Goal: Task Accomplishment & Management: Manage account settings

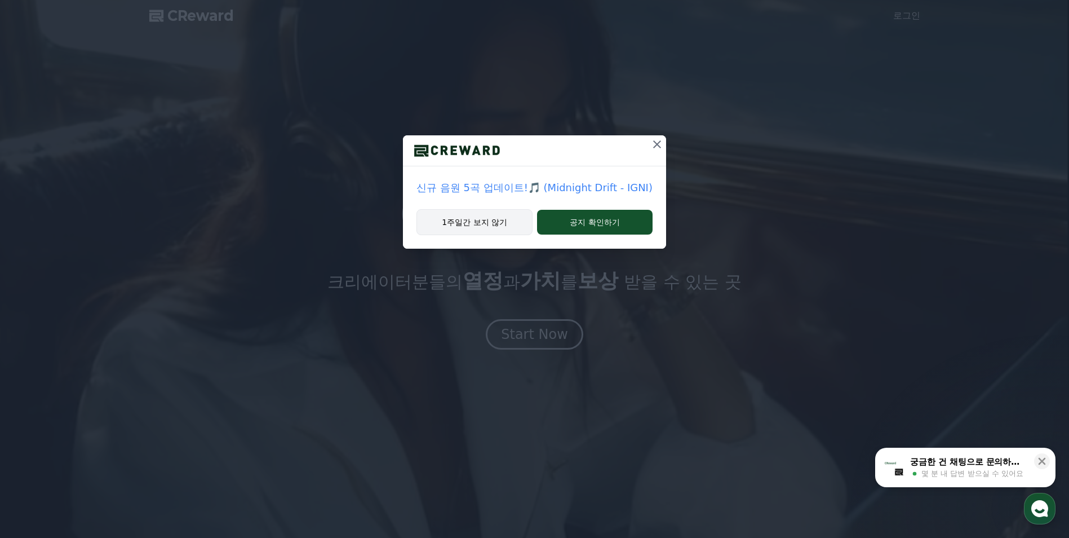
click at [491, 219] on button "1주일간 보지 않기" at bounding box center [474, 222] width 116 height 26
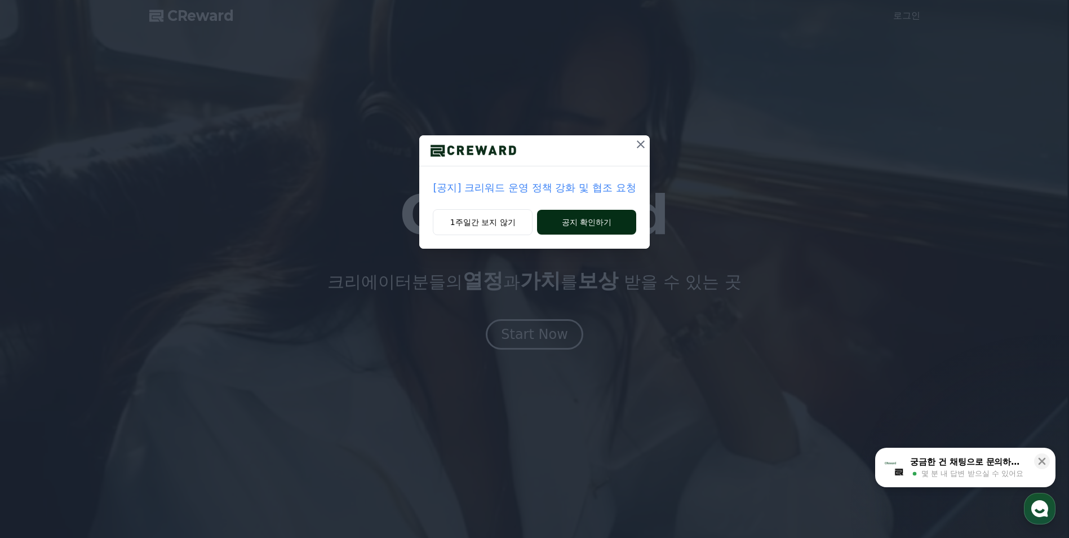
click at [545, 227] on button "공지 확인하기" at bounding box center [586, 222] width 99 height 25
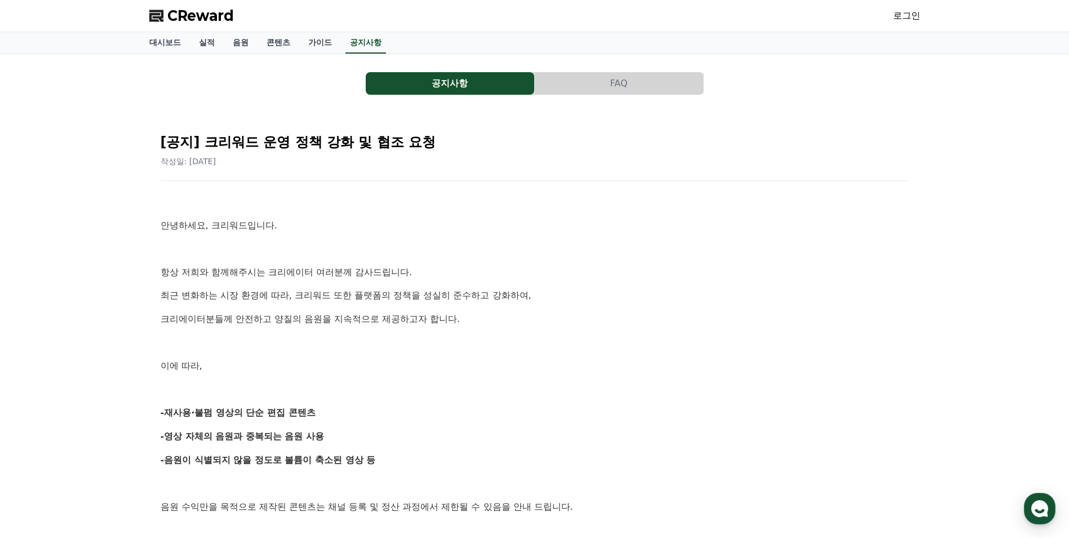
click at [158, 13] on icon at bounding box center [157, 16] width 16 height 16
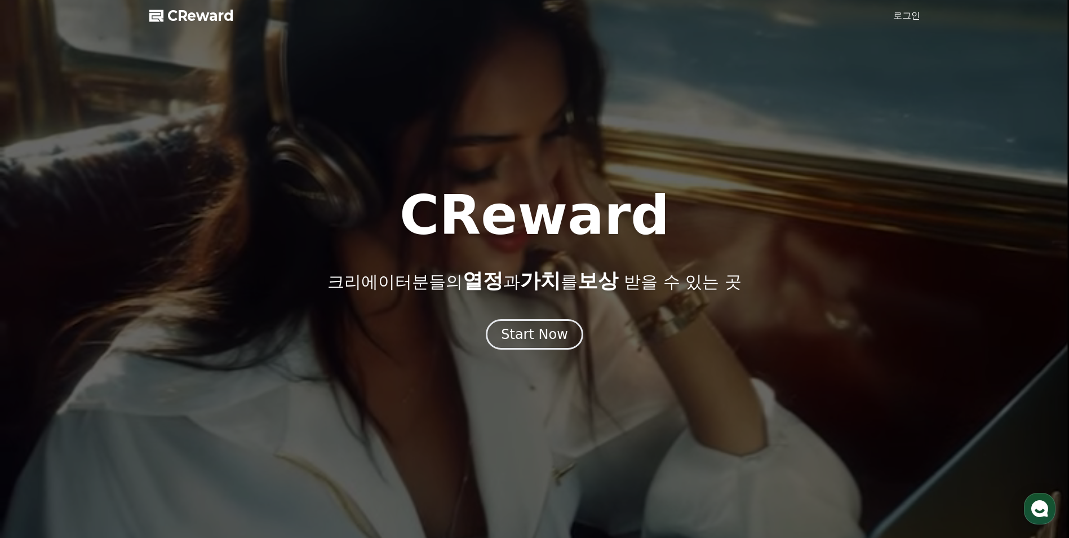
click at [900, 11] on link "로그인" at bounding box center [906, 16] width 27 height 14
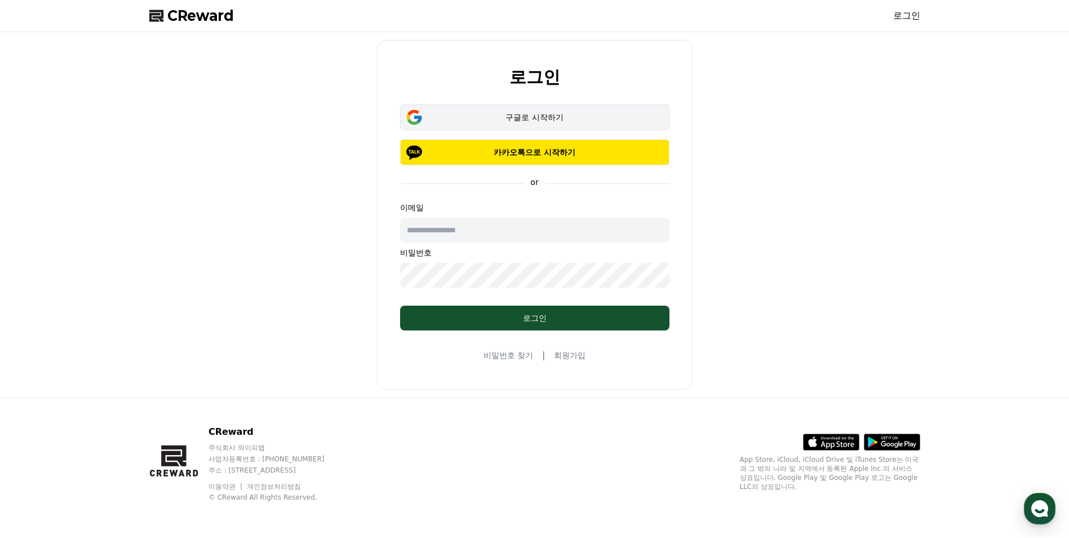
click at [513, 122] on div "구글로 시작하기" at bounding box center [534, 117] width 237 height 11
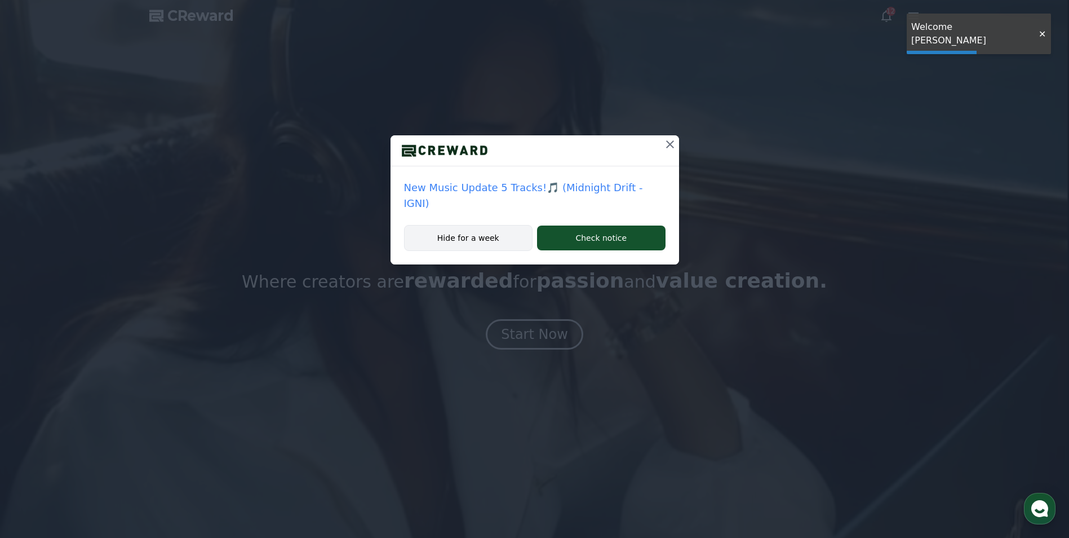
click at [501, 225] on button "Hide for a week" at bounding box center [468, 238] width 129 height 26
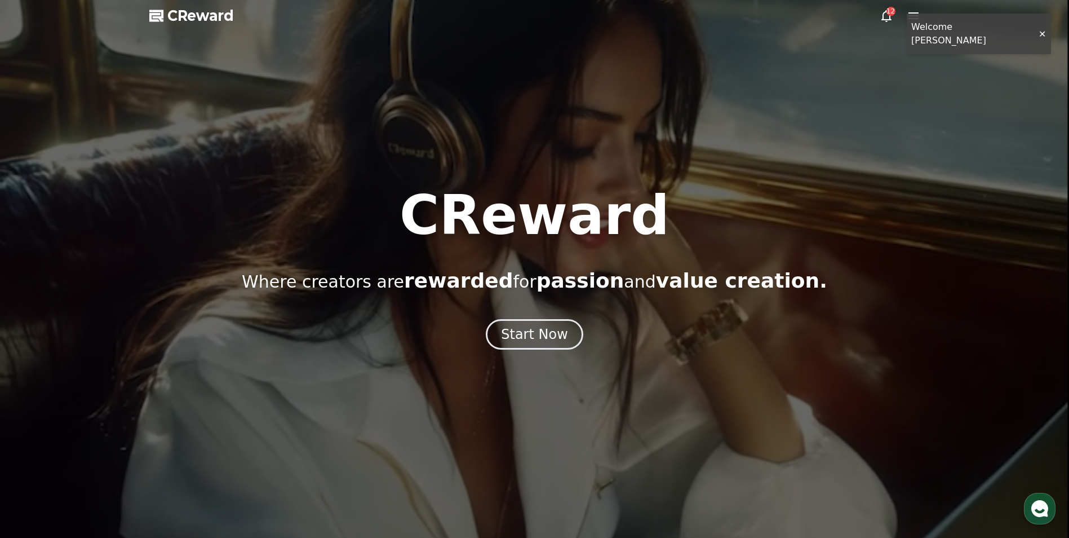
click at [1036, 31] on div at bounding box center [534, 269] width 1069 height 538
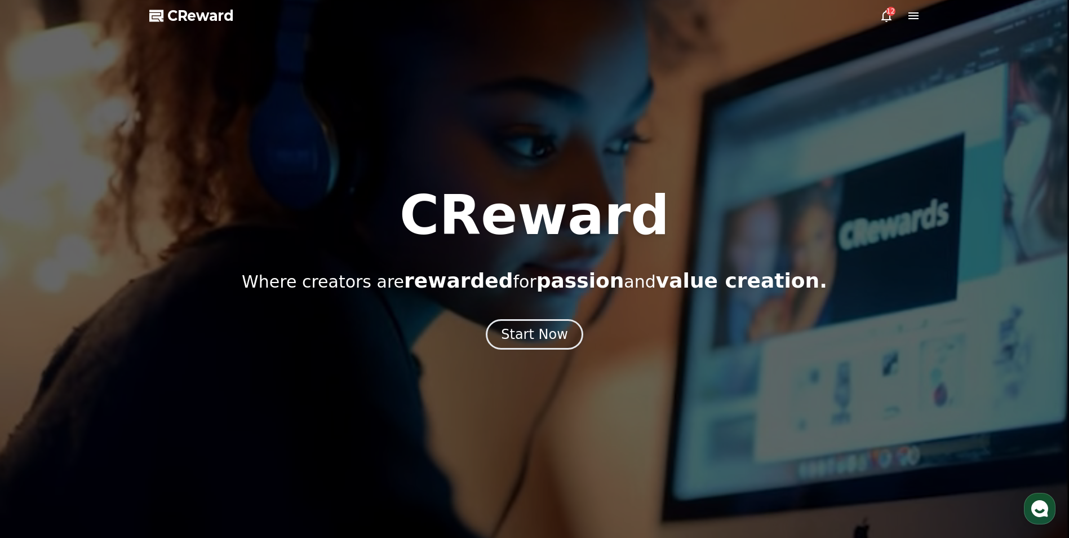
click at [884, 25] on div at bounding box center [534, 269] width 1069 height 538
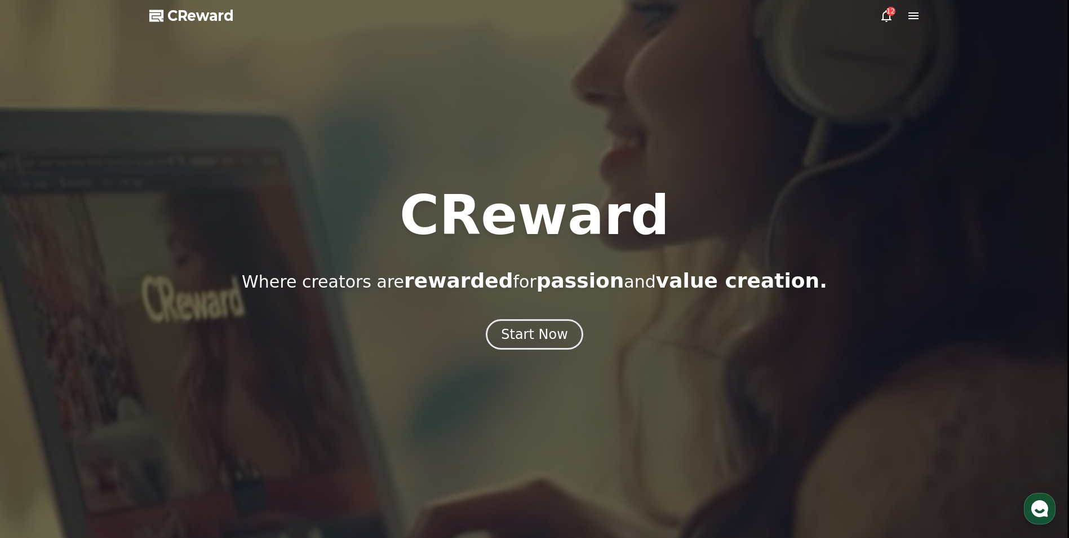
click at [886, 20] on icon at bounding box center [886, 16] width 10 height 12
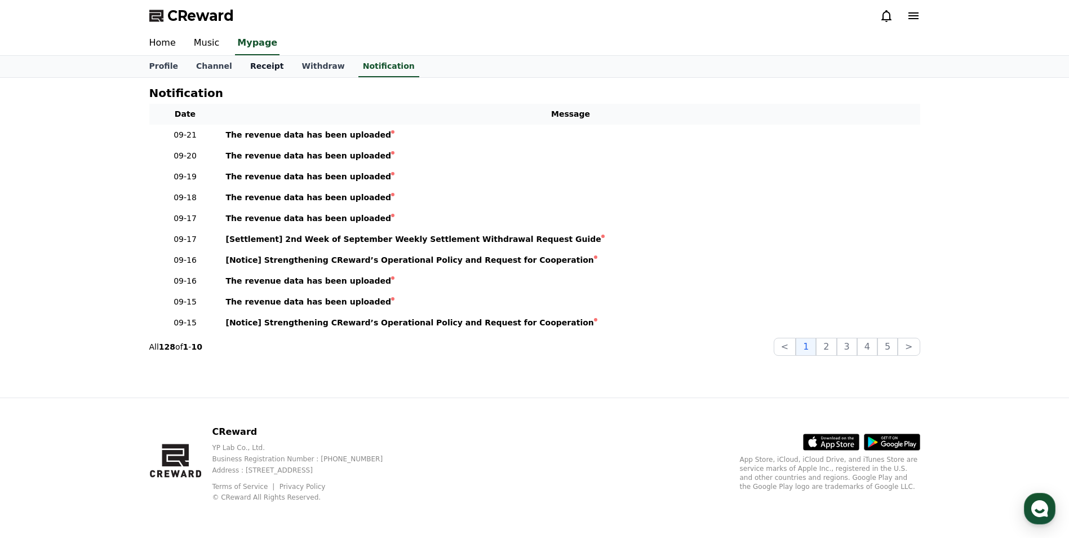
click at [259, 64] on link "Receipt" at bounding box center [267, 66] width 52 height 21
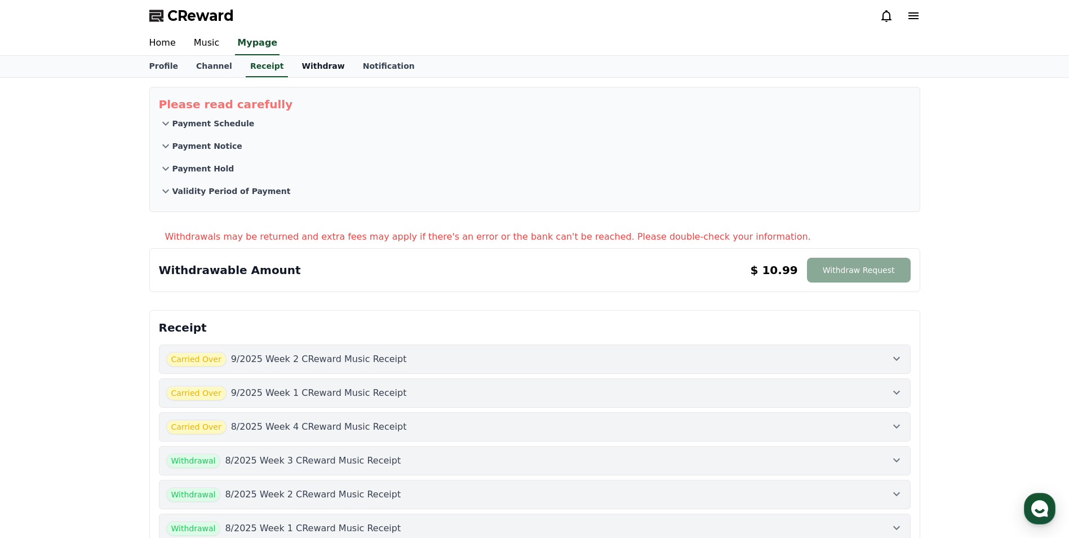
click at [303, 63] on link "Withdraw" at bounding box center [322, 66] width 61 height 21
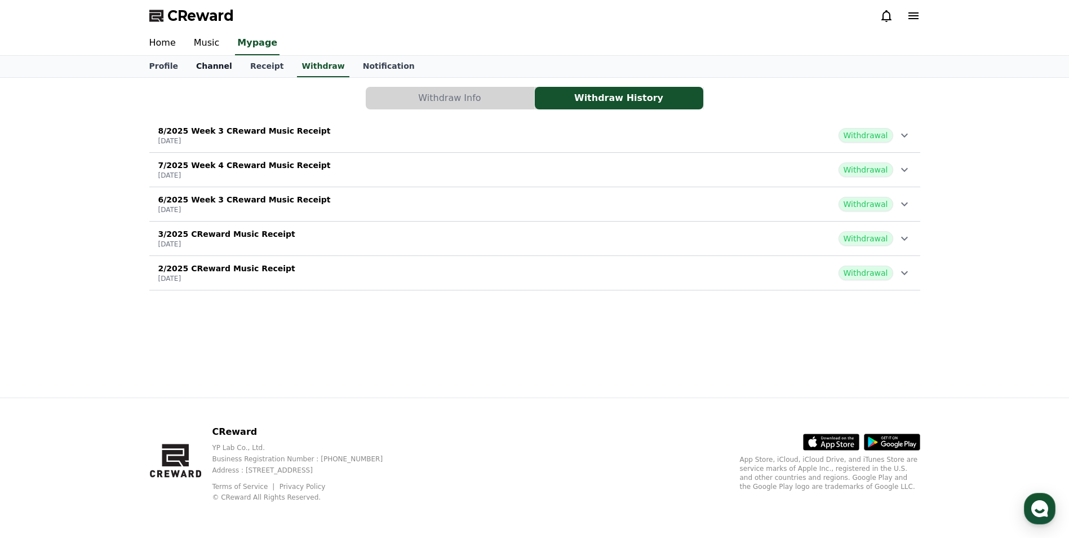
click at [217, 67] on link "Channel" at bounding box center [214, 66] width 54 height 21
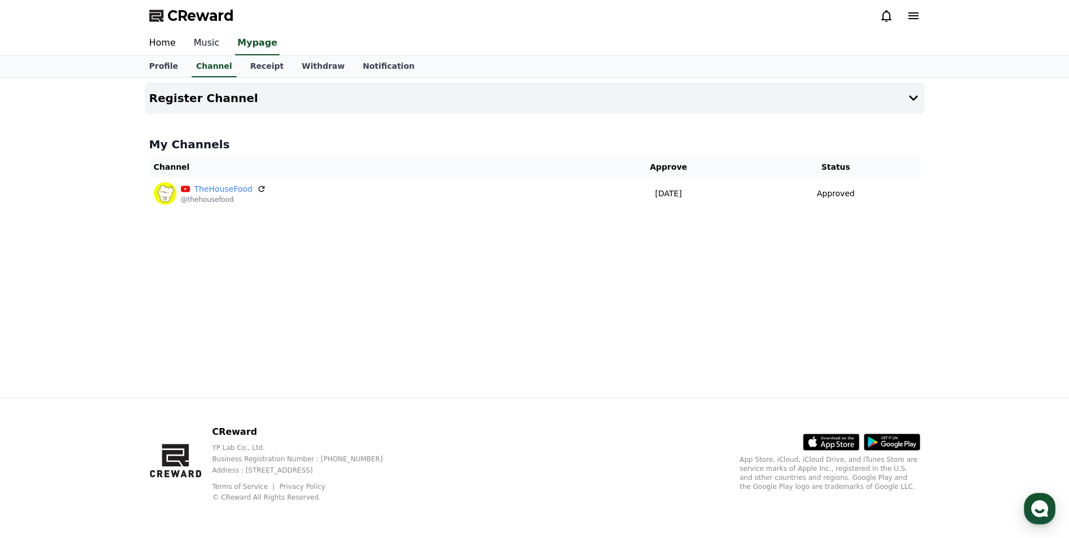
click at [206, 46] on link "Music" at bounding box center [207, 44] width 44 height 24
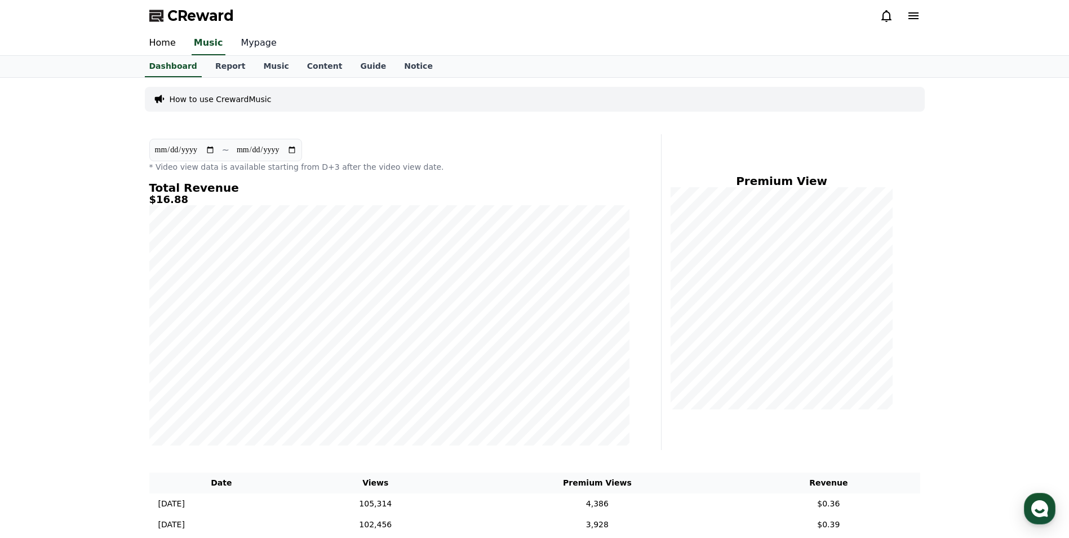
click at [237, 34] on link "Mypage" at bounding box center [259, 44] width 54 height 24
select select "**********"
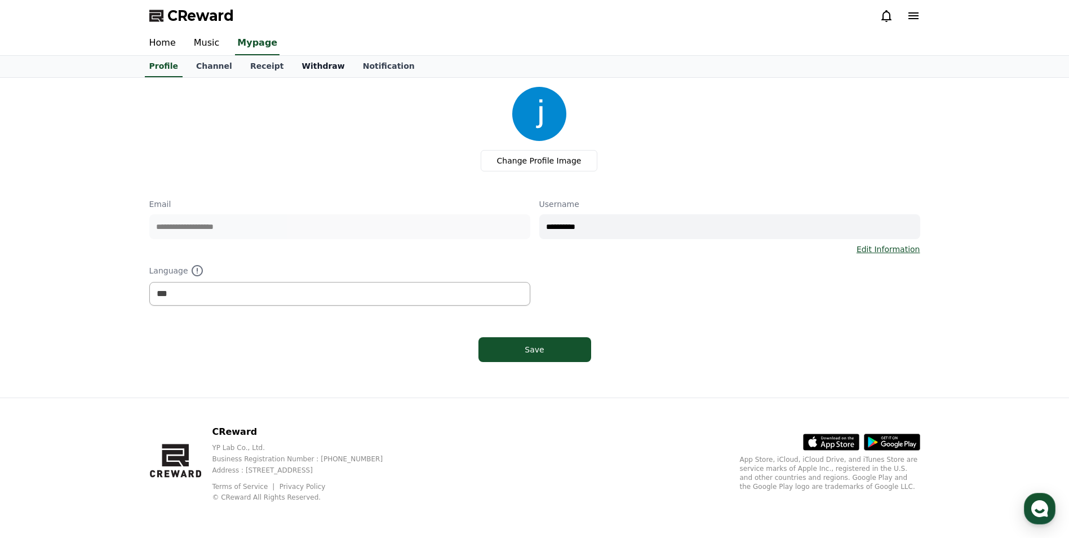
click at [295, 68] on link "Withdraw" at bounding box center [322, 66] width 61 height 21
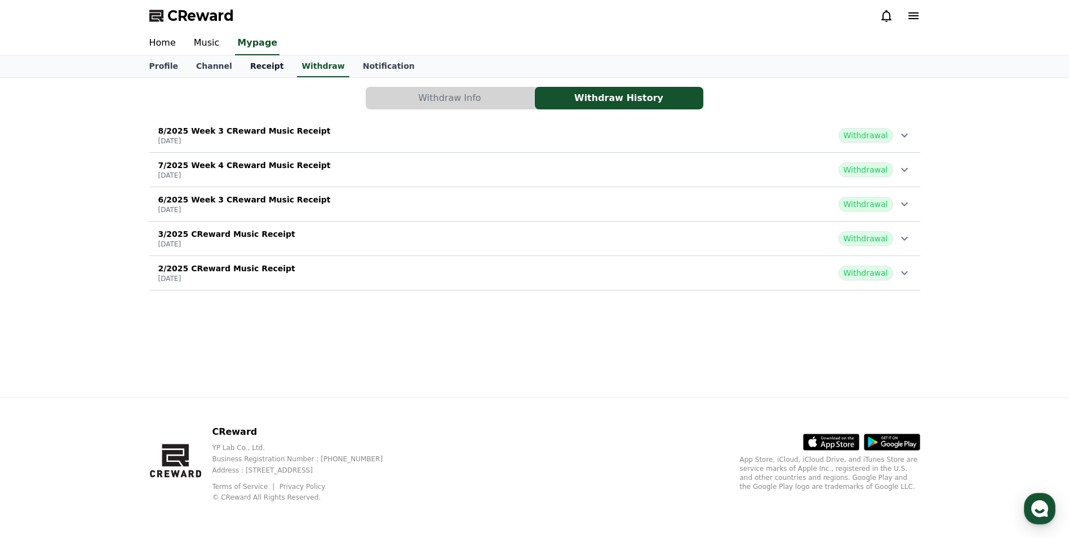
click at [255, 65] on link "Receipt" at bounding box center [267, 66] width 52 height 21
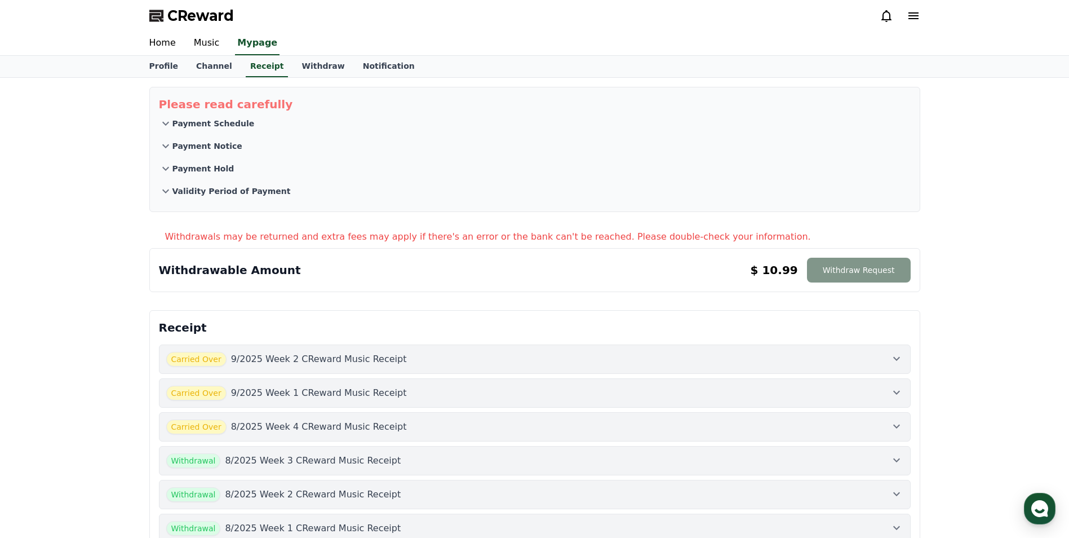
click at [855, 268] on button "Withdraw Request" at bounding box center [859, 270] width 104 height 25
